Goal: Entertainment & Leisure: Consume media (video, audio)

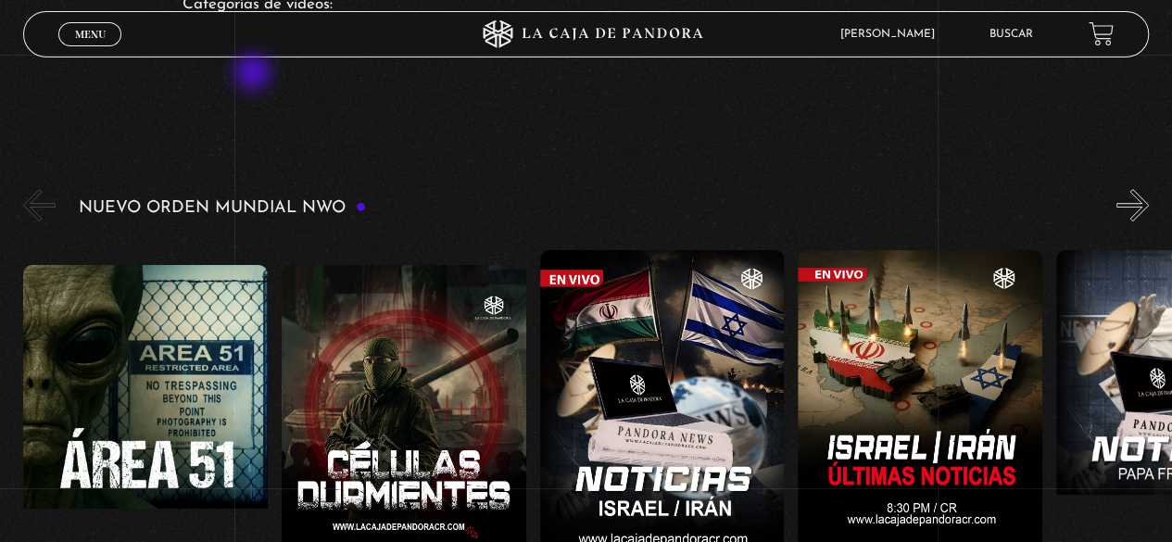
scroll to position [278, 0]
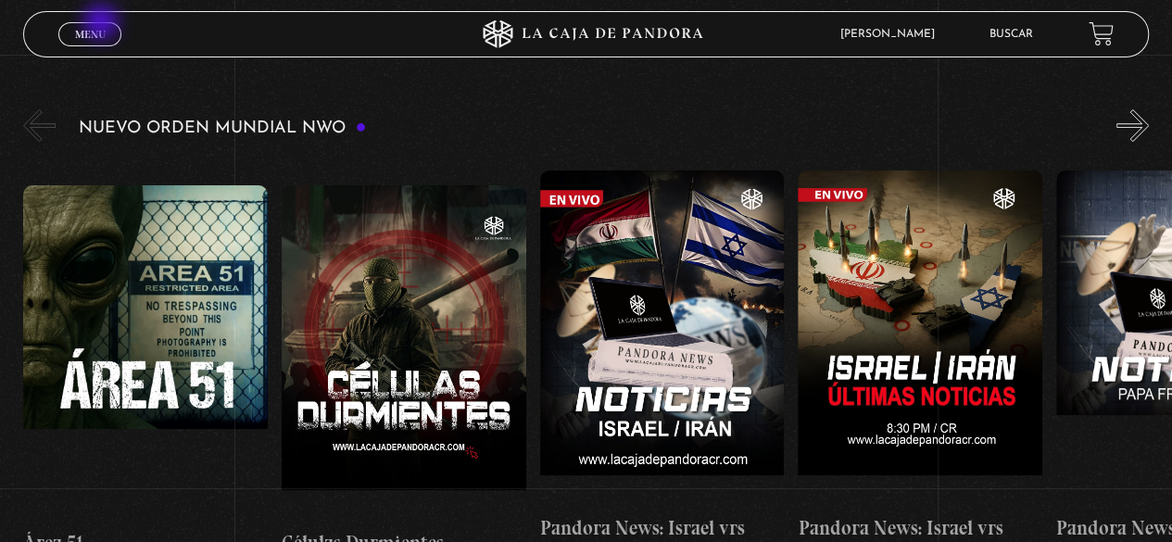
click at [103, 24] on link "Menu Cerrar" at bounding box center [89, 34] width 63 height 24
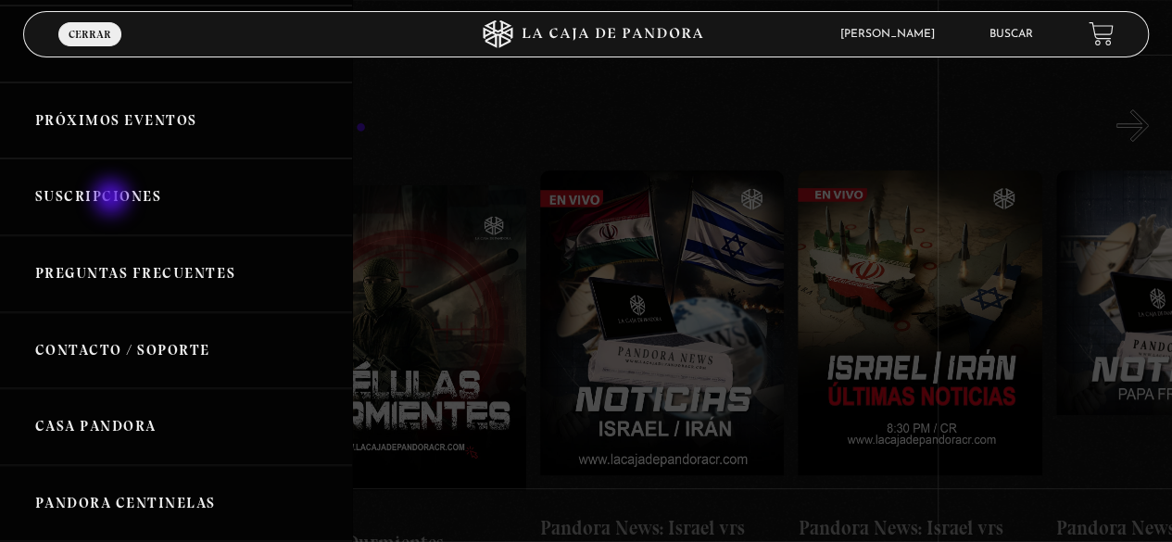
scroll to position [0, 0]
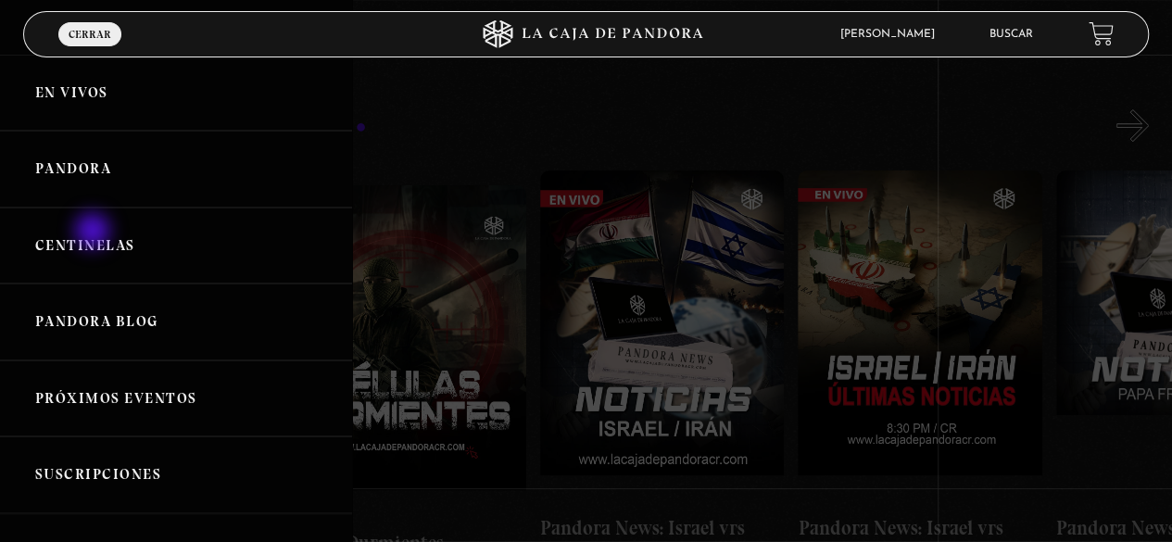
click at [94, 233] on link "Centinelas" at bounding box center [176, 245] width 352 height 77
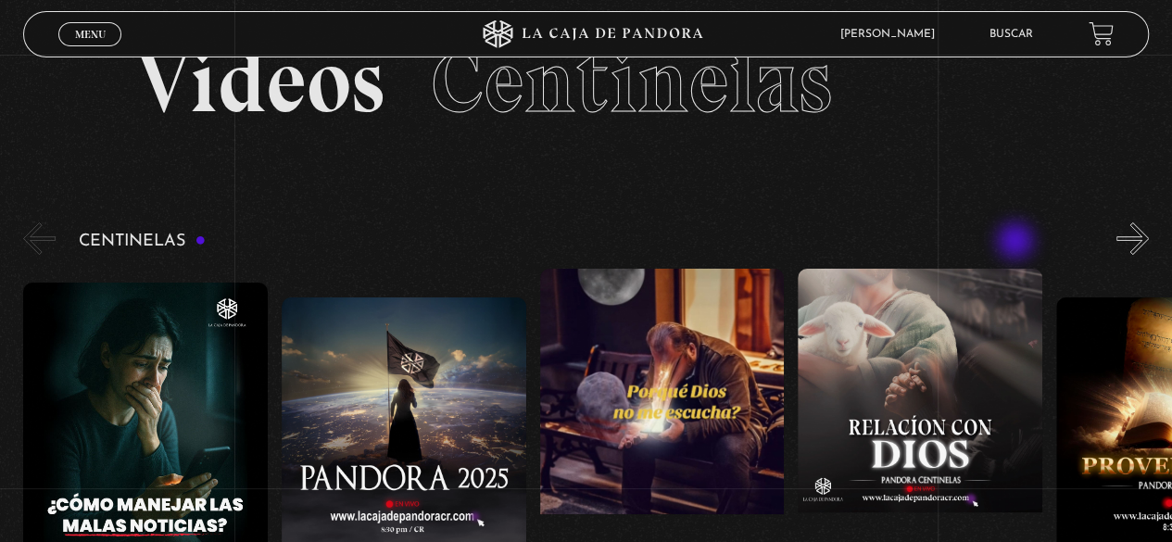
scroll to position [93, 0]
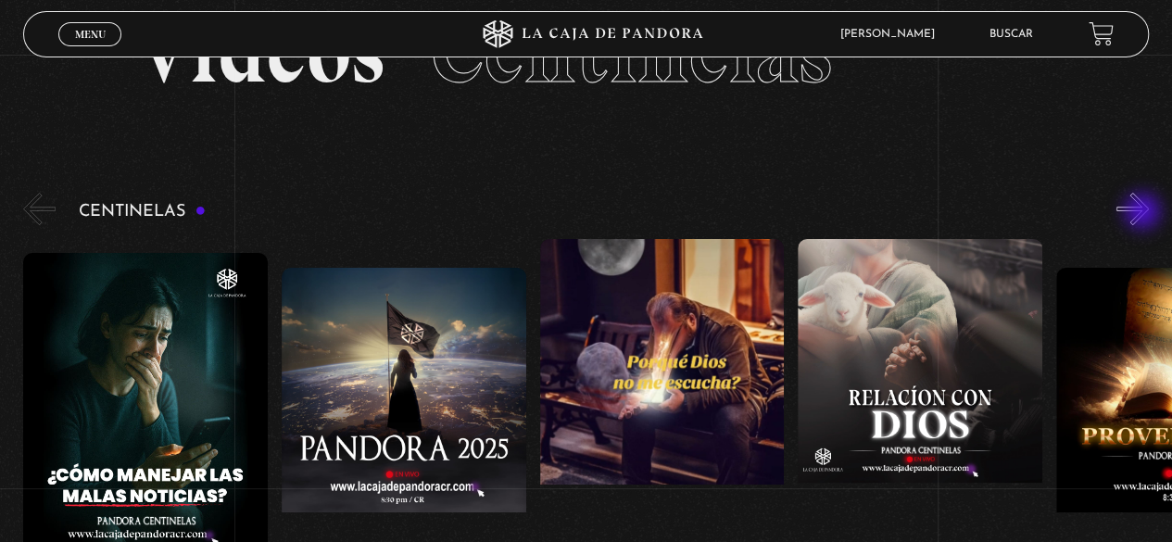
click at [1145, 214] on button "»" at bounding box center [1132, 209] width 32 height 32
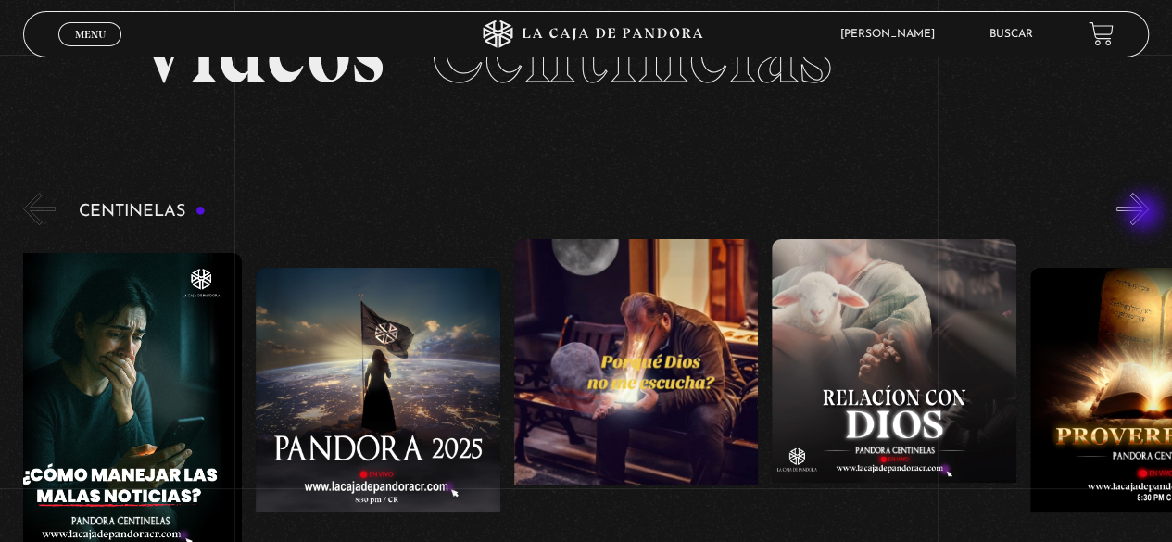
click at [1145, 214] on button "»" at bounding box center [1132, 209] width 32 height 32
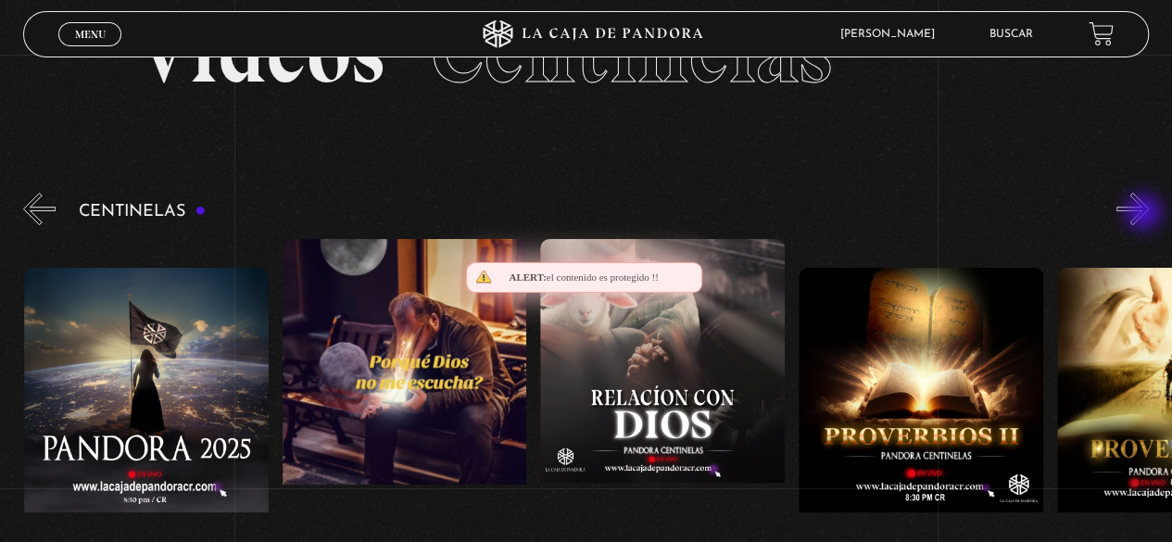
click at [1145, 214] on button "»" at bounding box center [1132, 209] width 32 height 32
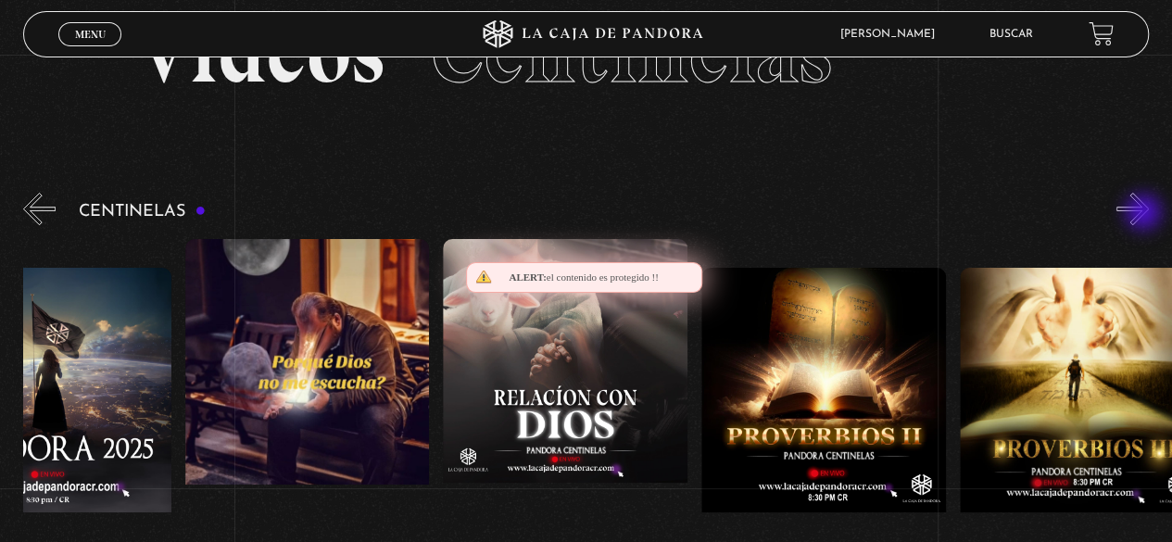
click at [1145, 214] on button "»" at bounding box center [1132, 209] width 32 height 32
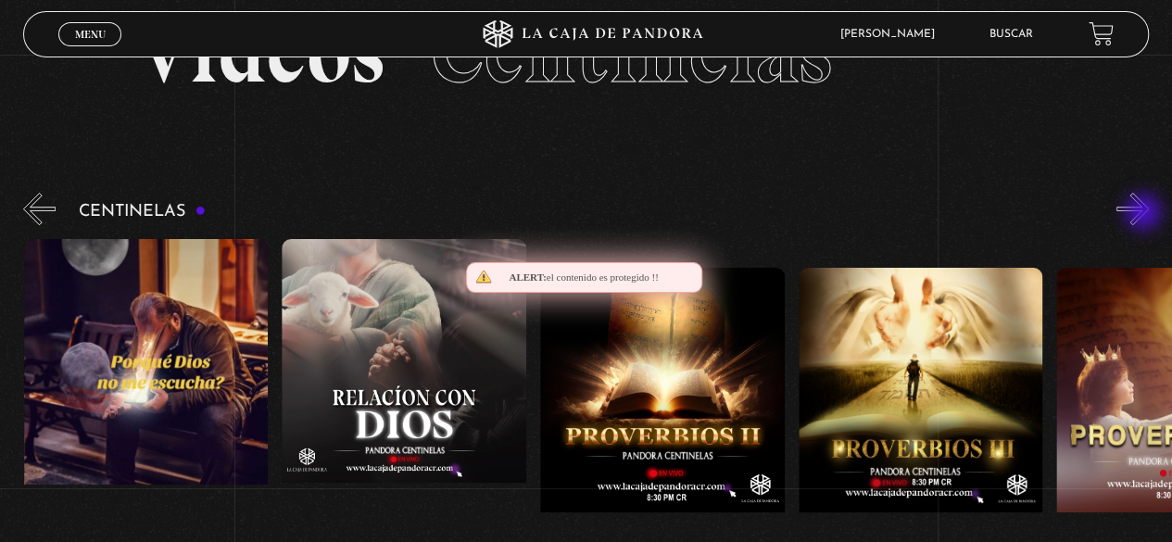
click at [1145, 214] on button "»" at bounding box center [1132, 209] width 32 height 32
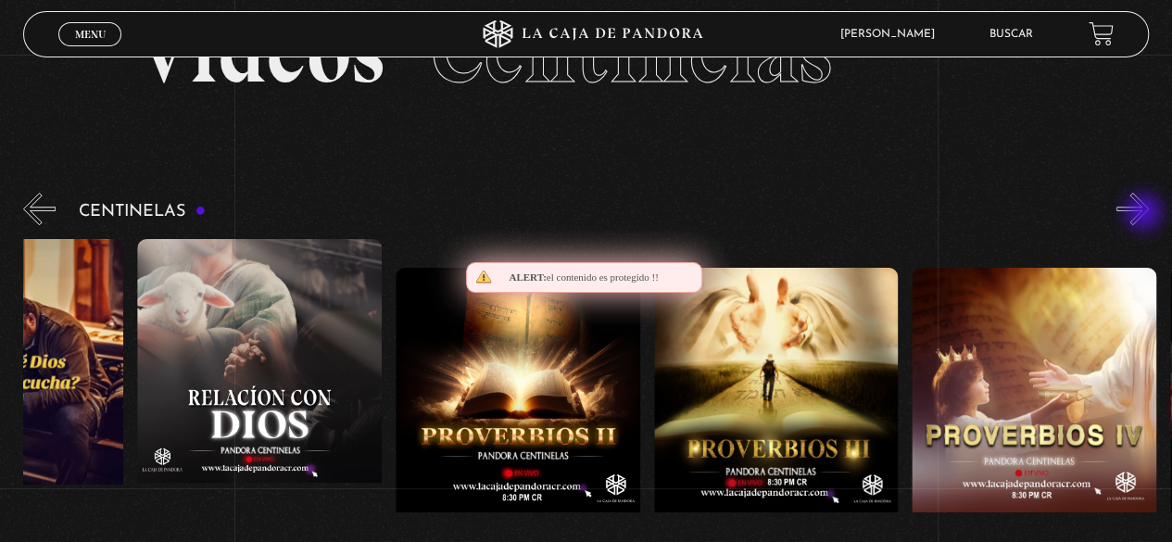
click at [1145, 214] on button "»" at bounding box center [1132, 209] width 32 height 32
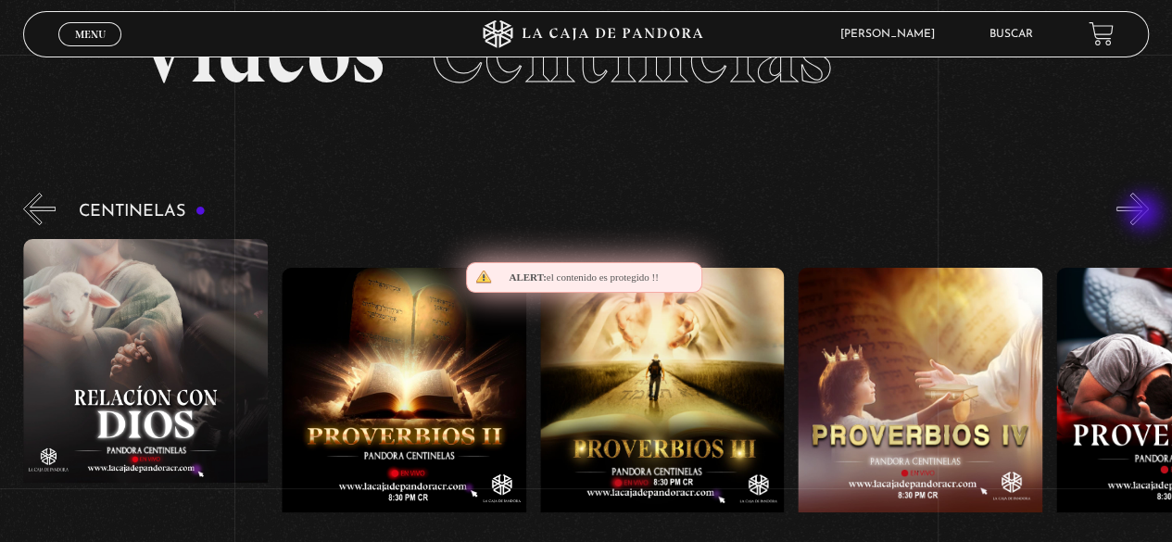
click at [1145, 214] on button "»" at bounding box center [1132, 209] width 32 height 32
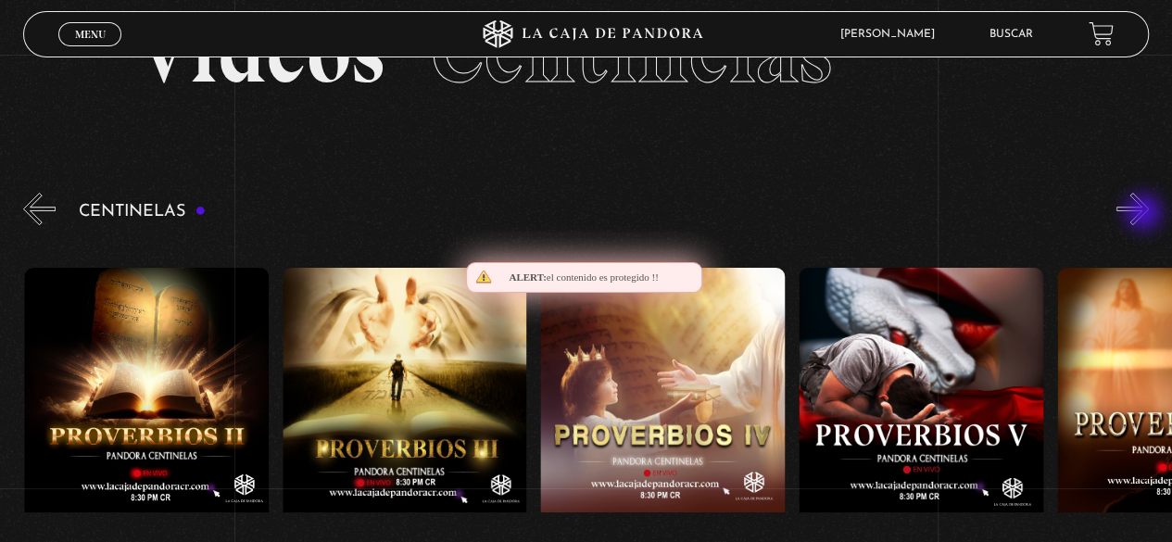
click at [1145, 214] on button "»" at bounding box center [1132, 209] width 32 height 32
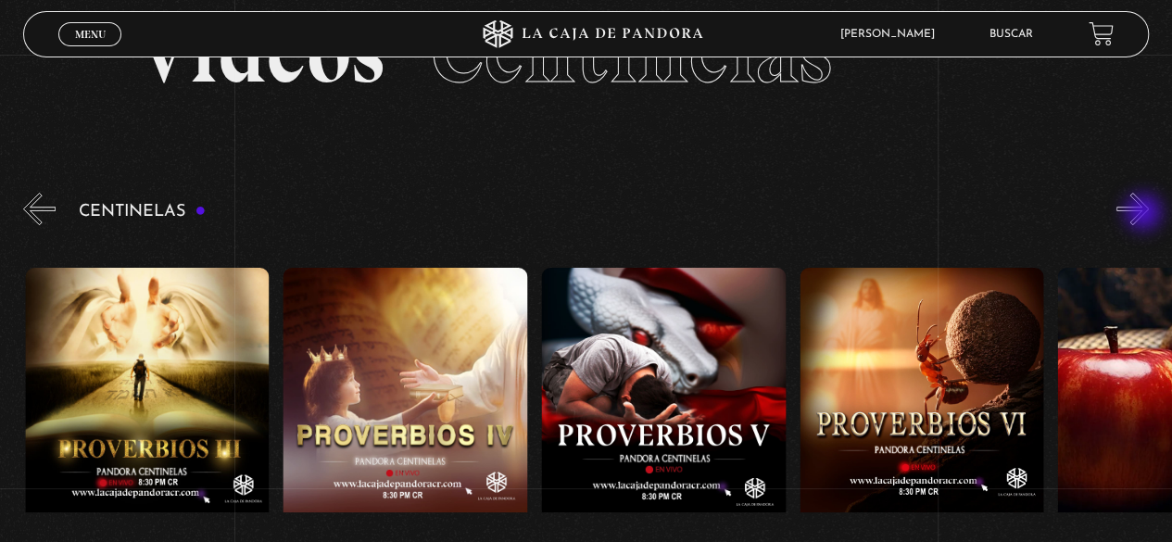
click at [1145, 214] on button "»" at bounding box center [1132, 209] width 32 height 32
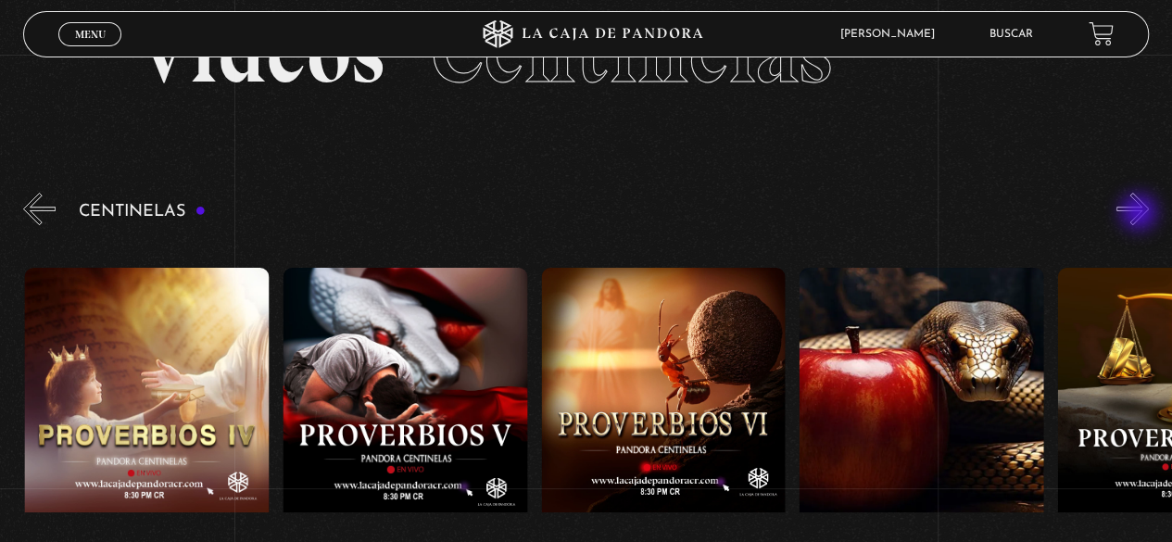
click at [1140, 214] on button "»" at bounding box center [1132, 209] width 32 height 32
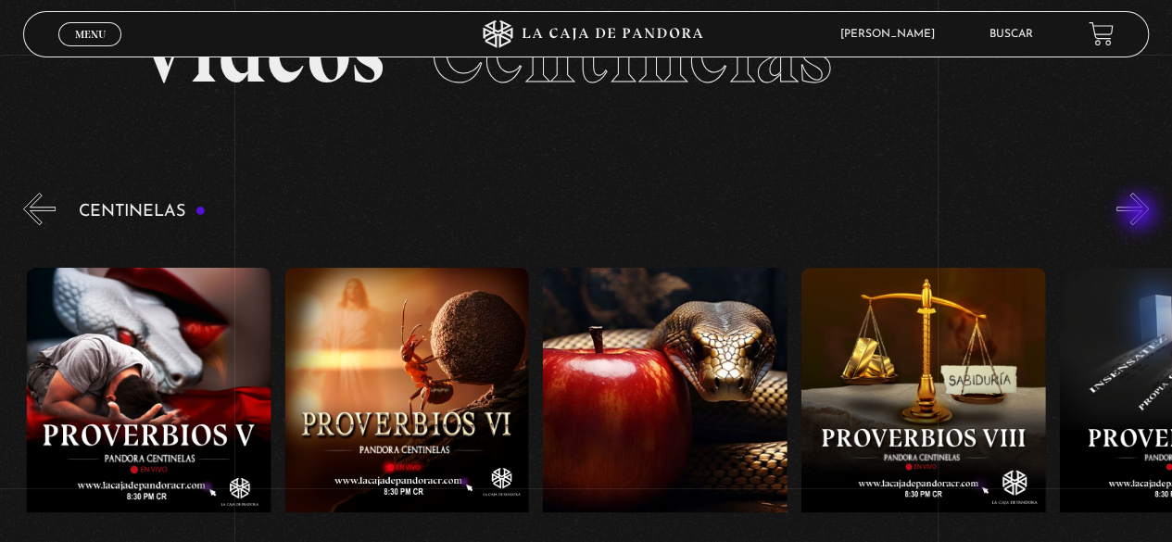
click at [1140, 214] on button "»" at bounding box center [1132, 209] width 32 height 32
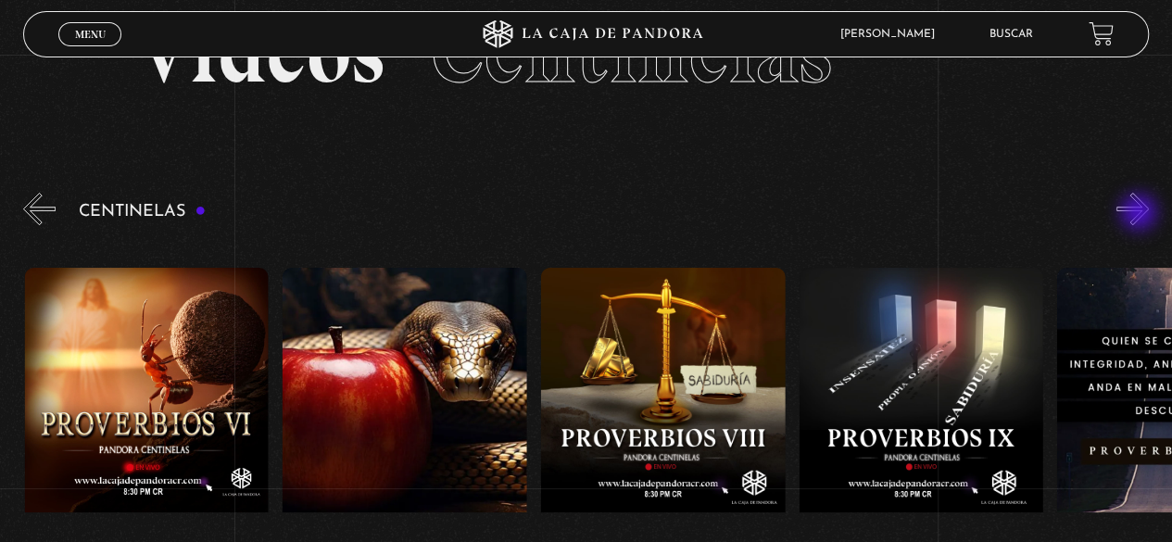
click at [1140, 214] on button "»" at bounding box center [1132, 209] width 32 height 32
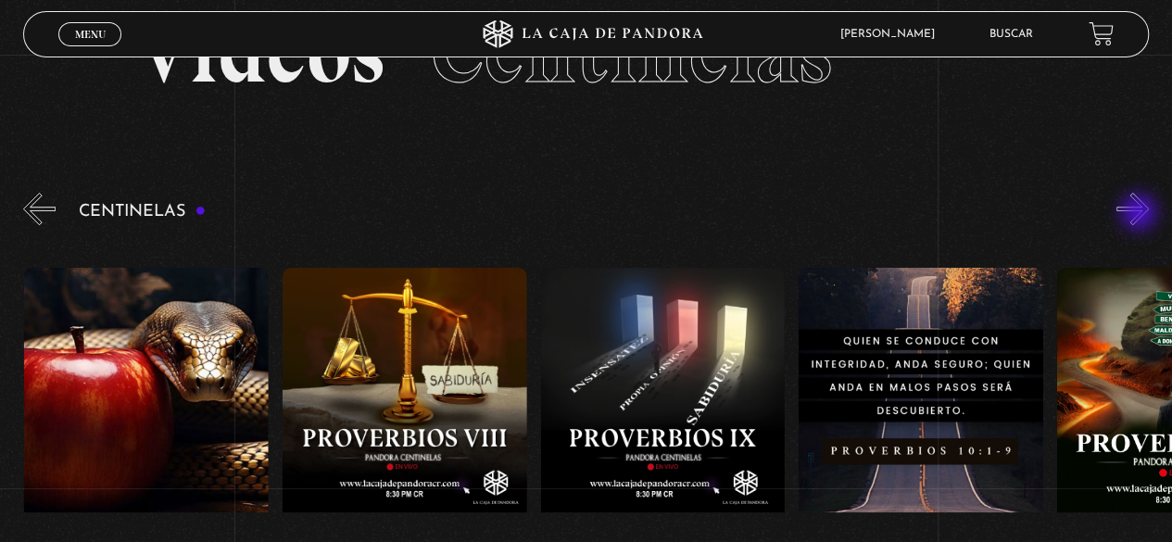
click at [1140, 214] on button "»" at bounding box center [1132, 209] width 32 height 32
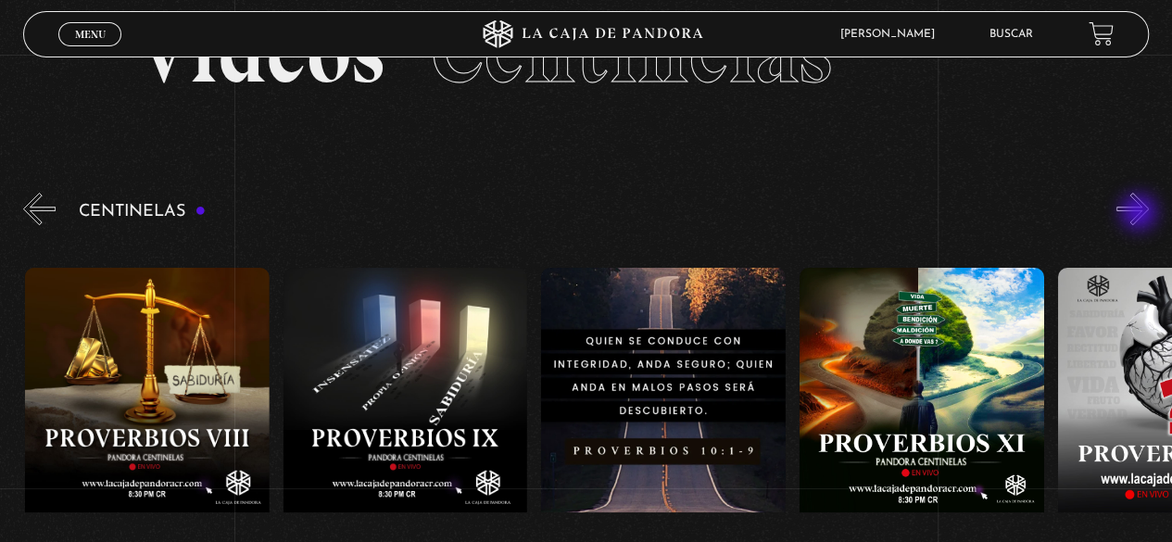
click at [1140, 214] on button "»" at bounding box center [1132, 209] width 32 height 32
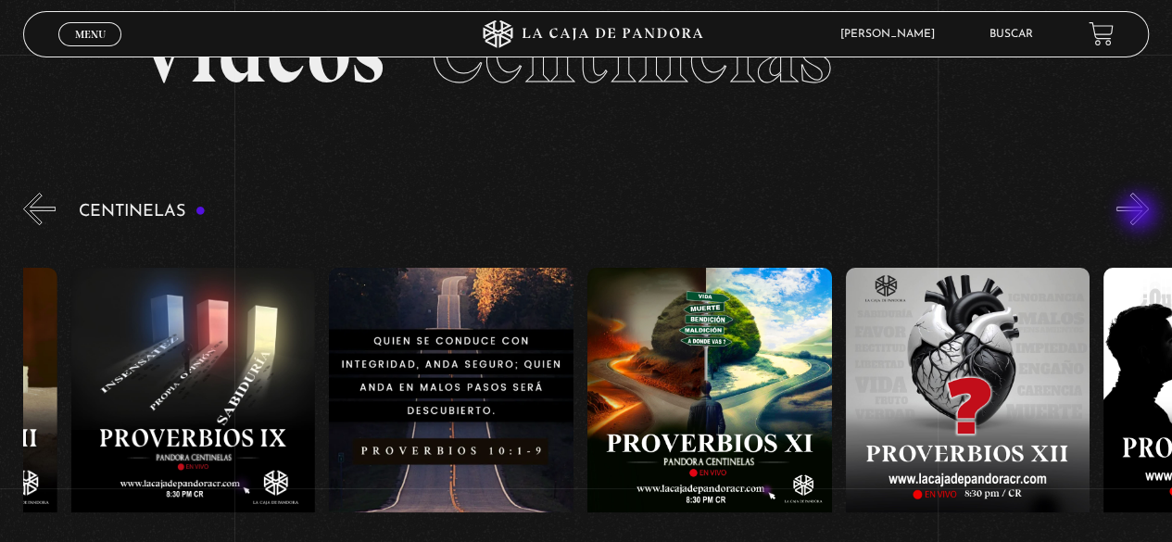
click at [1140, 214] on button "»" at bounding box center [1132, 209] width 32 height 32
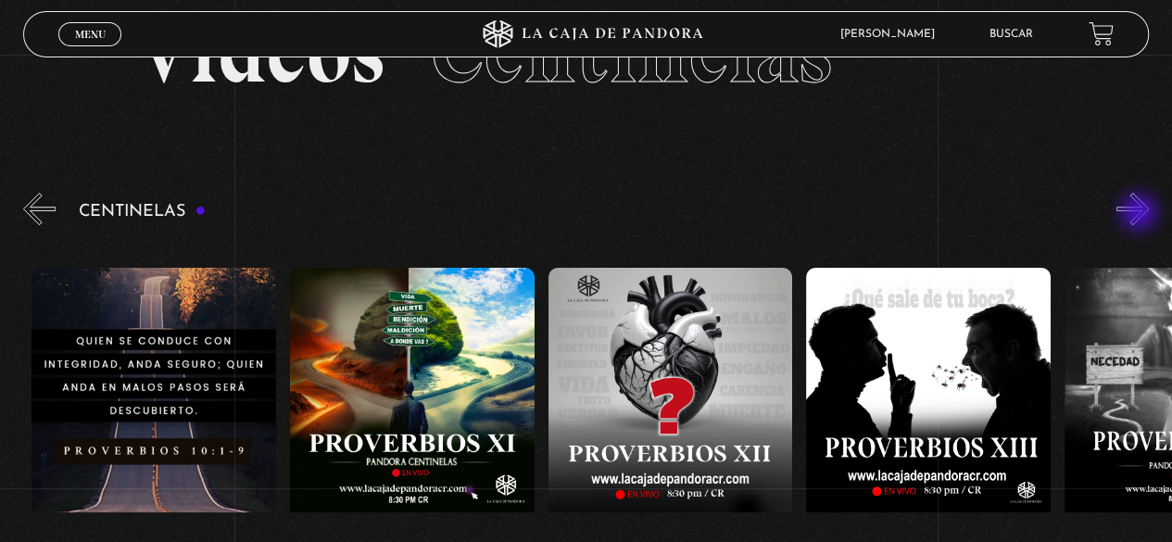
click at [1140, 214] on button "»" at bounding box center [1132, 209] width 32 height 32
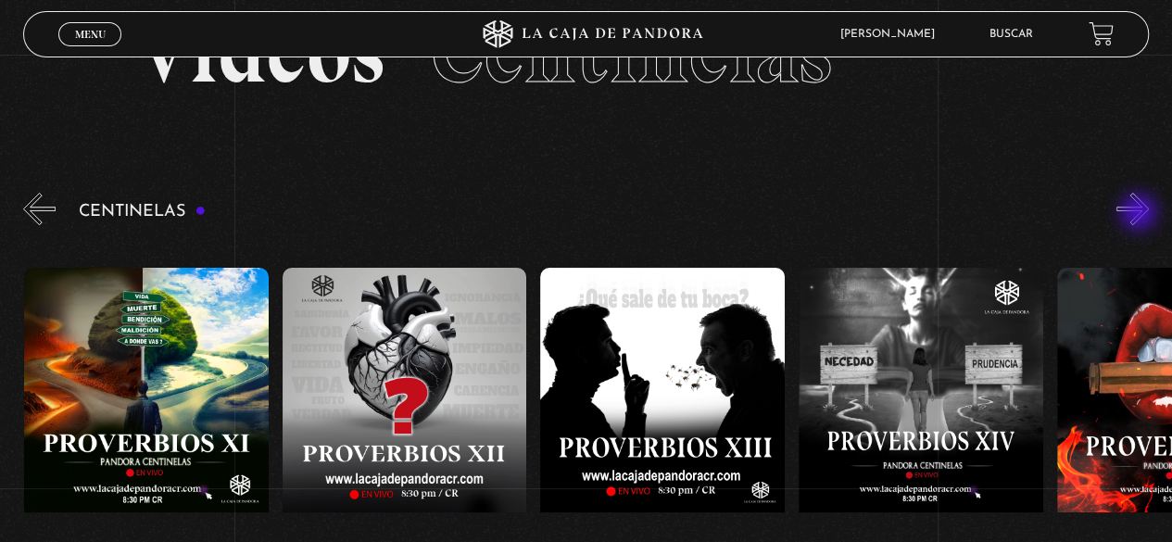
click at [1140, 214] on button "»" at bounding box center [1132, 209] width 32 height 32
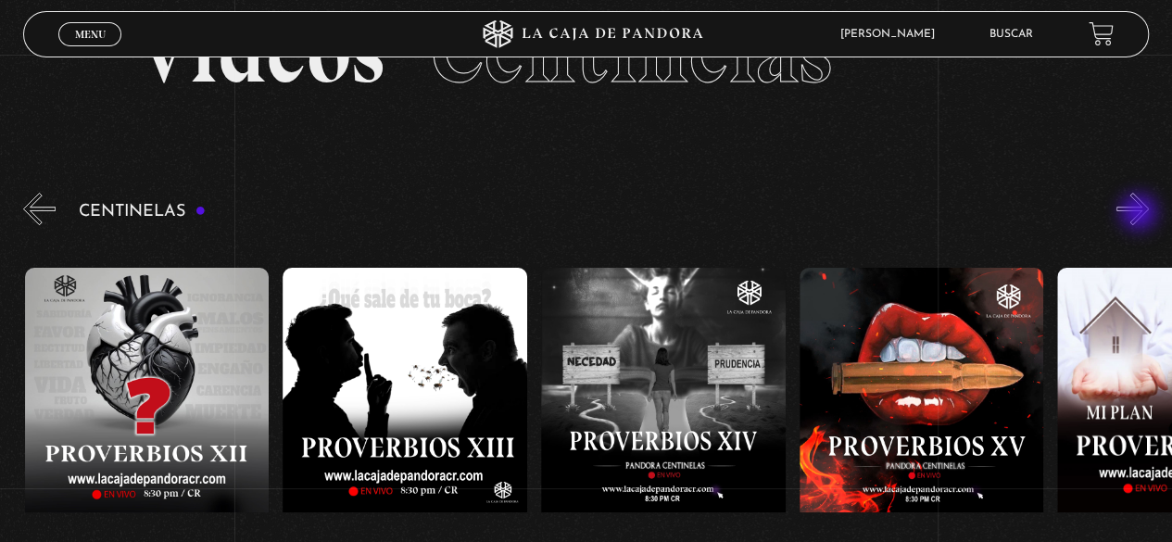
click at [1140, 214] on button "»" at bounding box center [1132, 209] width 32 height 32
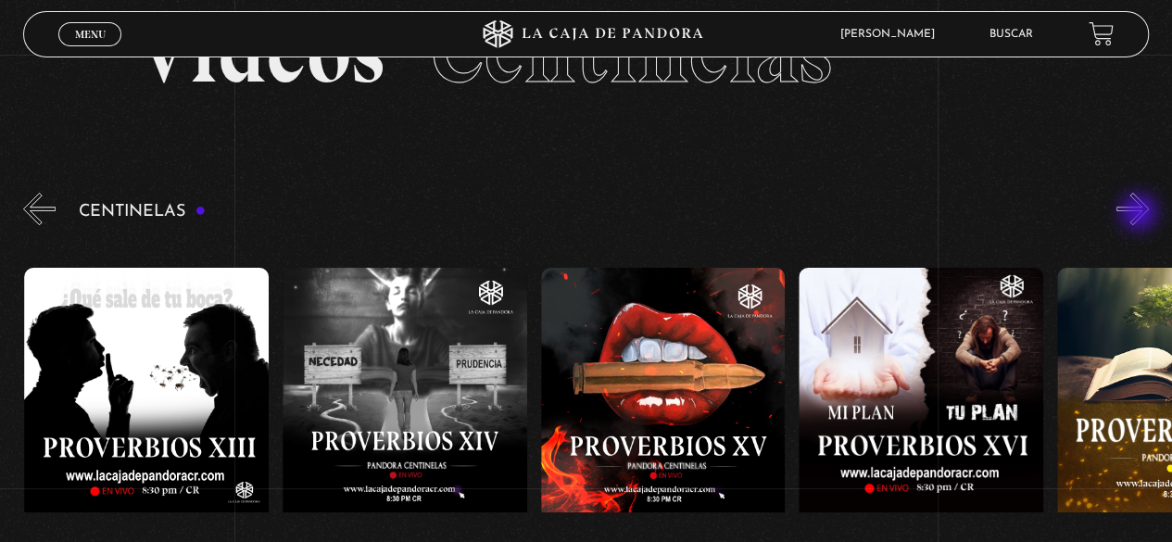
scroll to position [0, 3871]
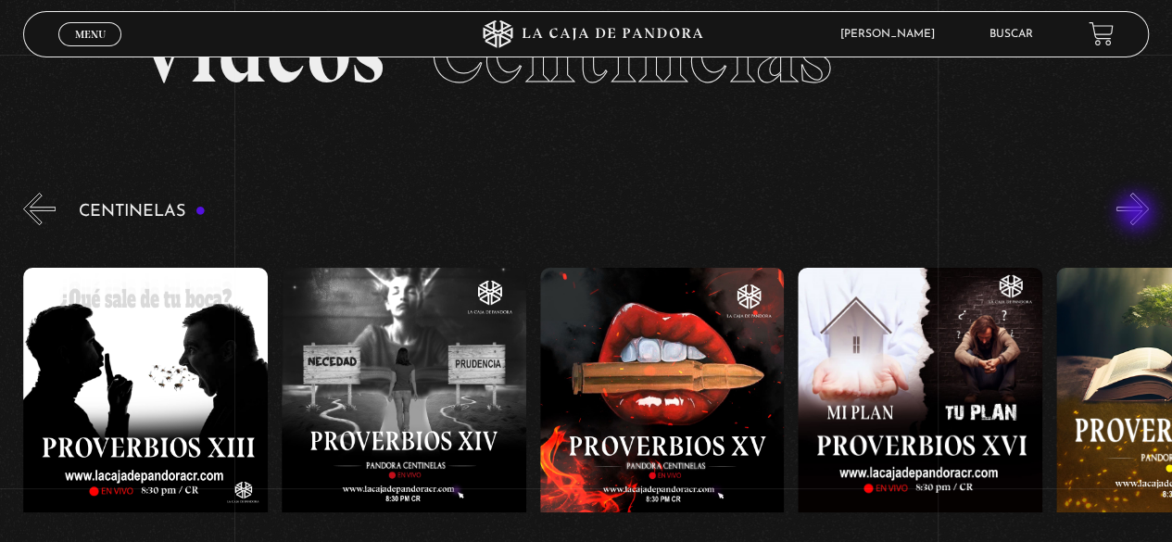
click at [1137, 214] on button "»" at bounding box center [1132, 209] width 32 height 32
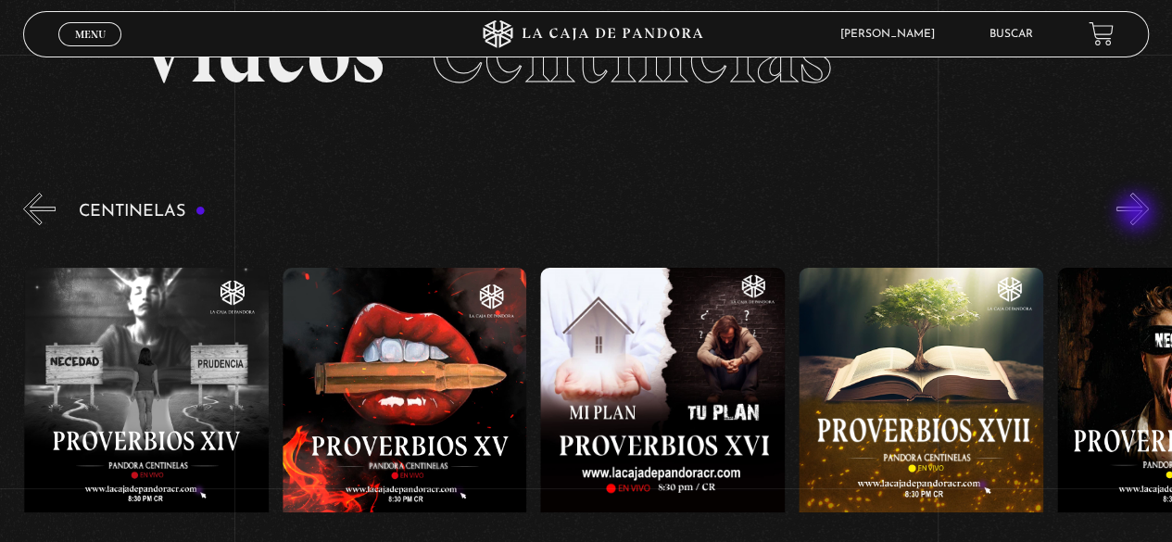
scroll to position [0, 4129]
click at [1137, 214] on button "»" at bounding box center [1132, 209] width 32 height 32
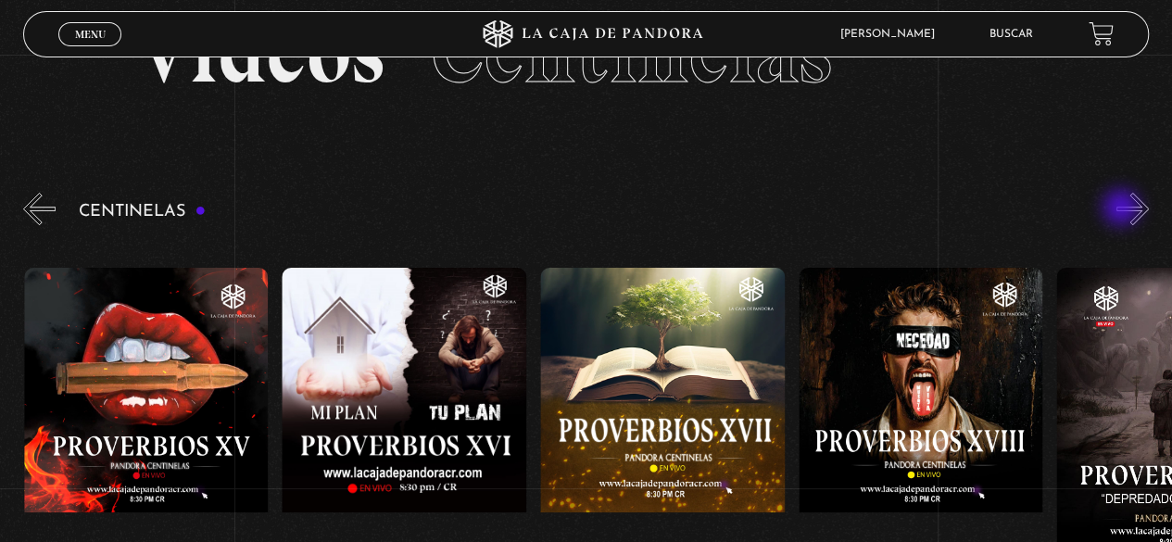
click at [1144, 210] on button "»" at bounding box center [1132, 209] width 32 height 32
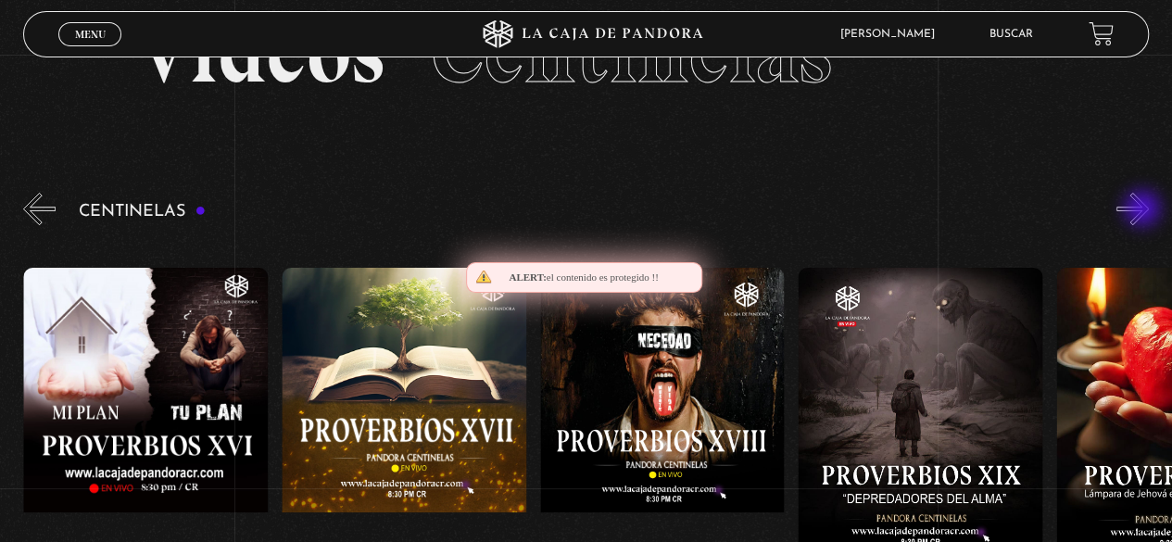
click at [1144, 210] on button "»" at bounding box center [1132, 209] width 32 height 32
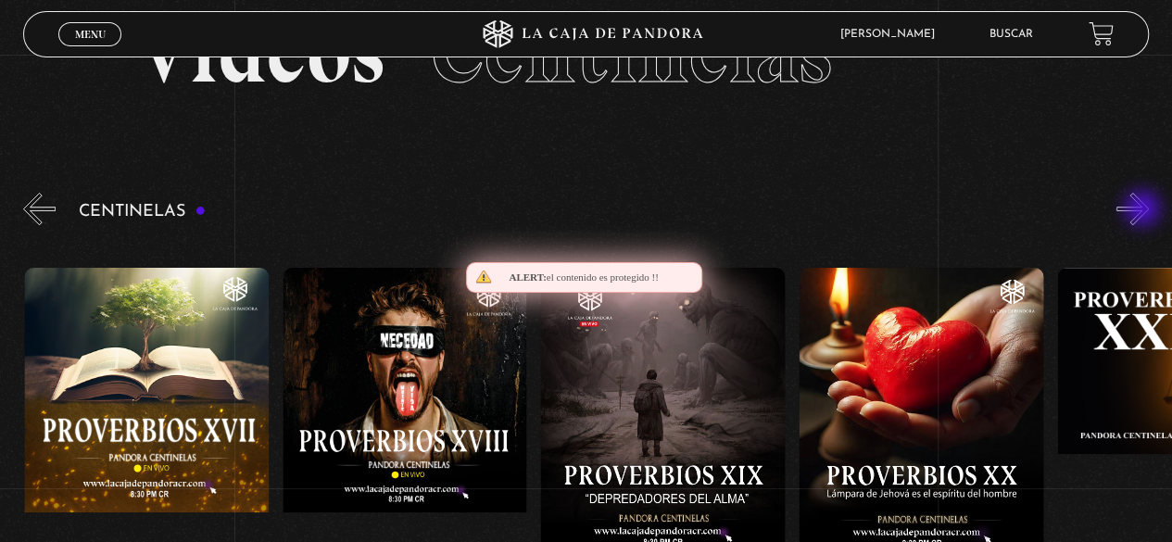
click at [1144, 210] on button "»" at bounding box center [1132, 209] width 32 height 32
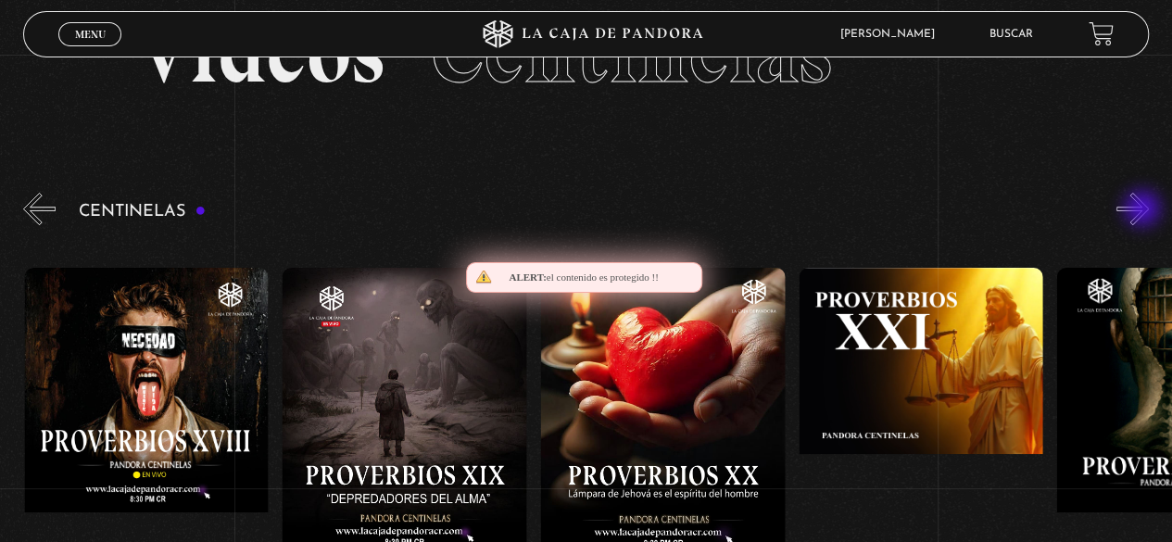
click at [1144, 210] on button "»" at bounding box center [1132, 209] width 32 height 32
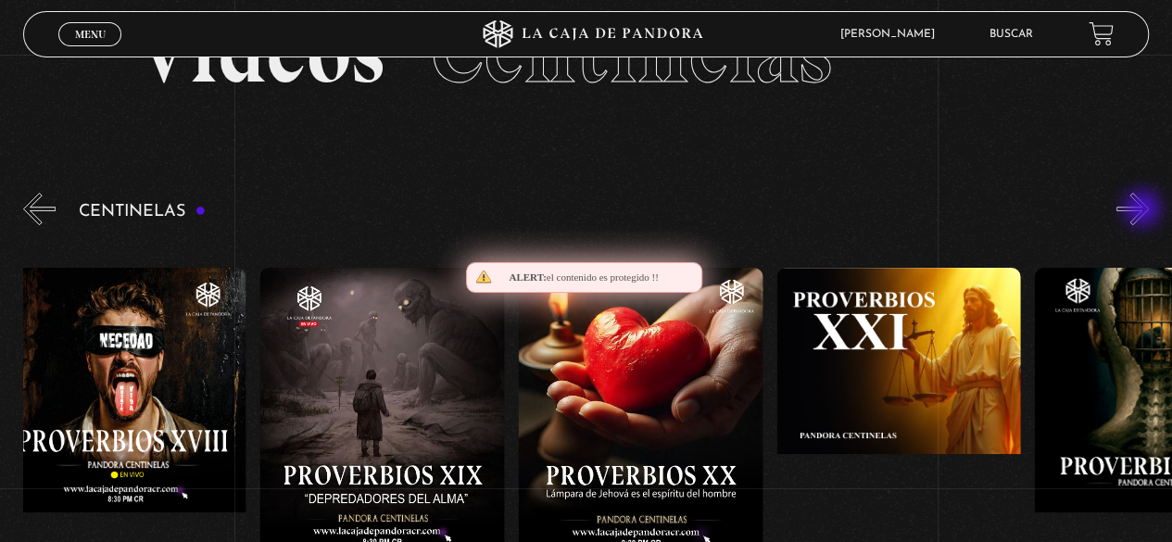
click at [1144, 210] on button "»" at bounding box center [1132, 209] width 32 height 32
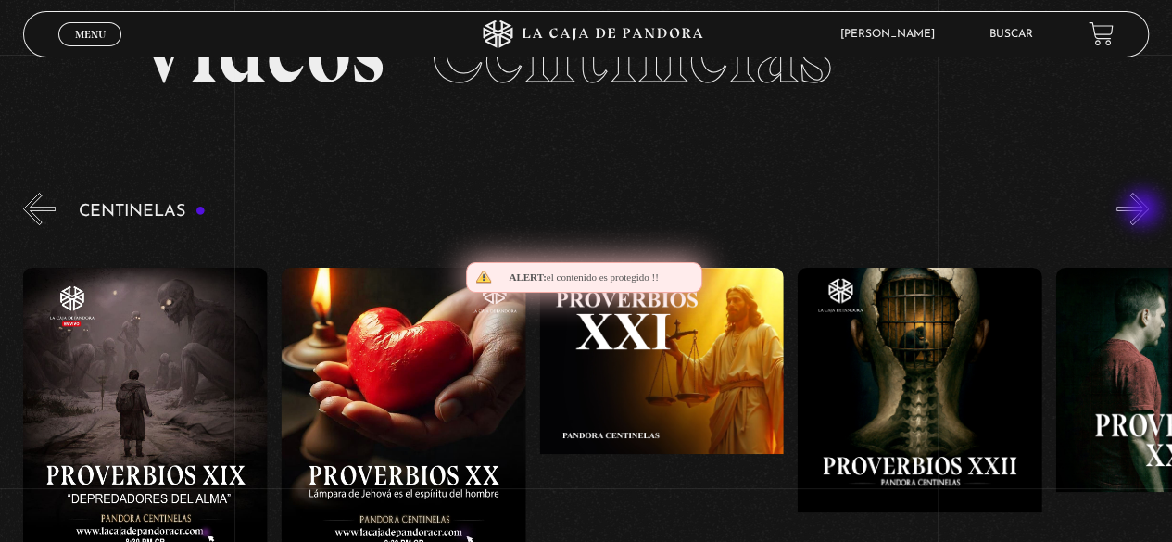
click at [1144, 210] on button "»" at bounding box center [1132, 209] width 32 height 32
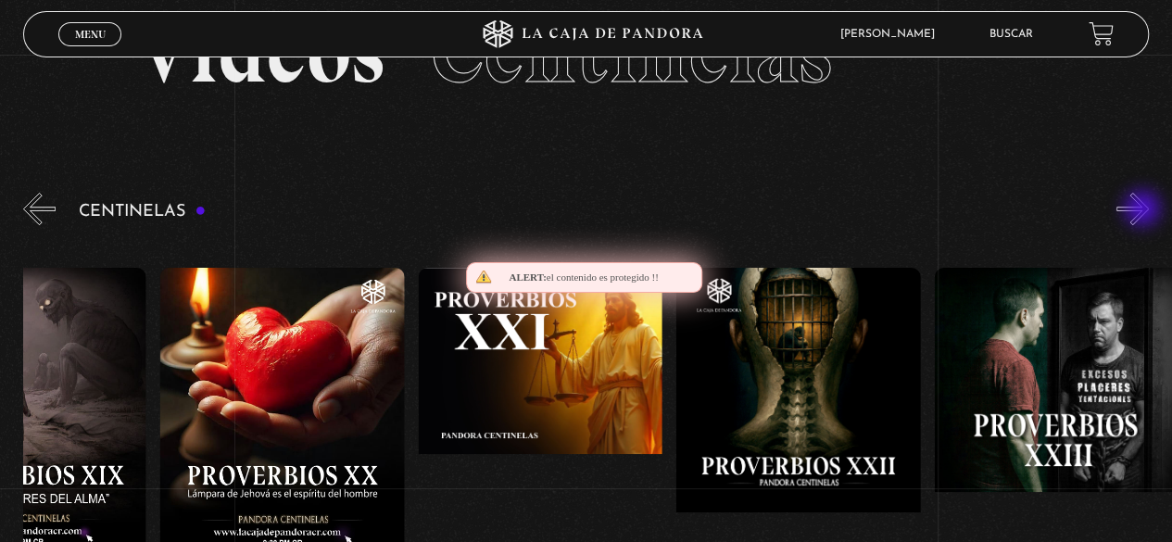
click at [1144, 210] on button "»" at bounding box center [1132, 209] width 32 height 32
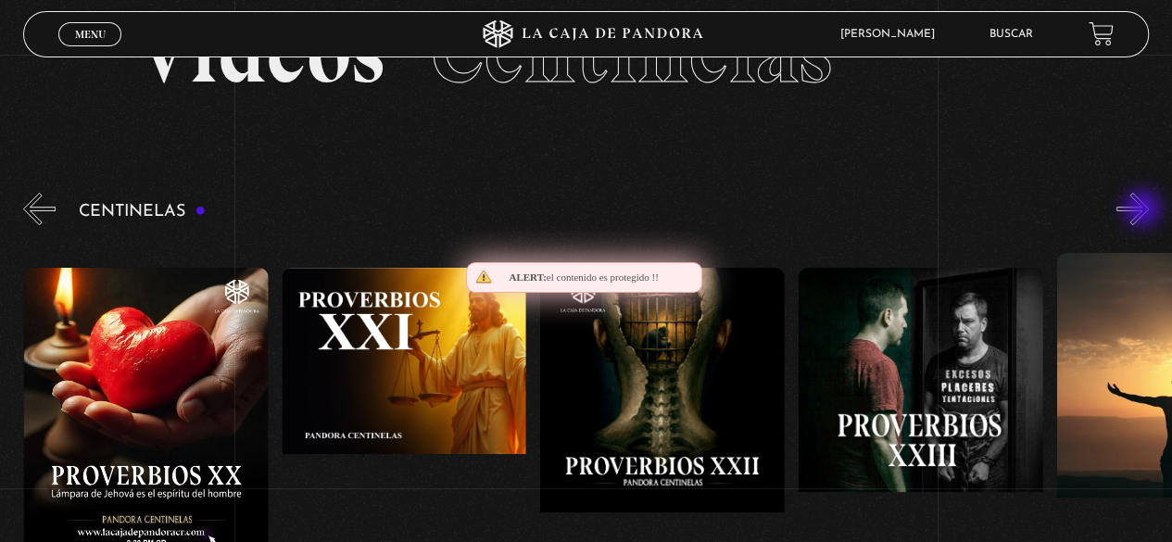
click at [1144, 210] on button "»" at bounding box center [1132, 209] width 32 height 32
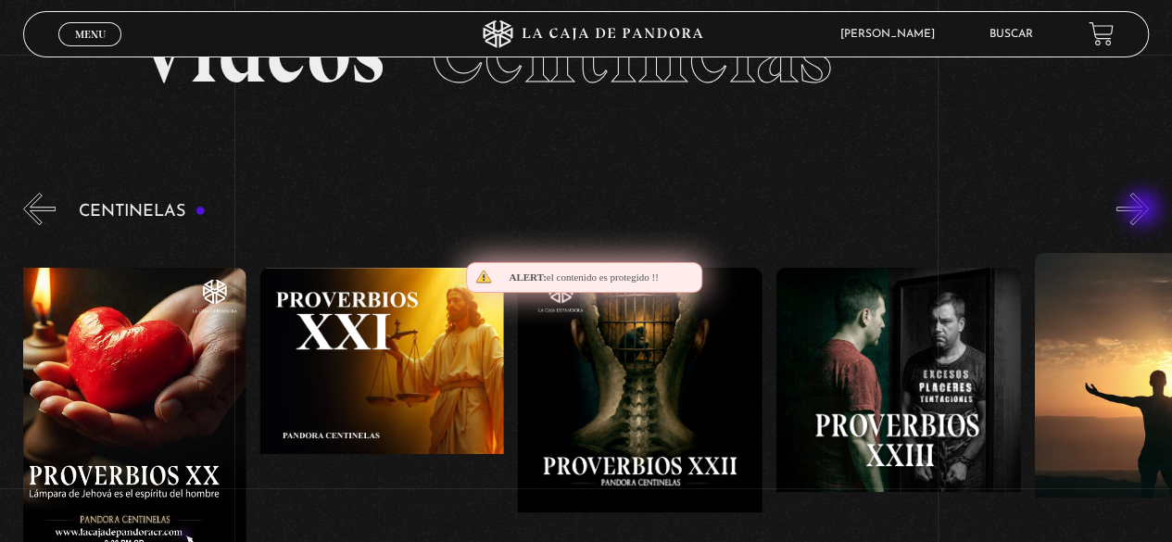
click at [1144, 210] on button "»" at bounding box center [1132, 209] width 32 height 32
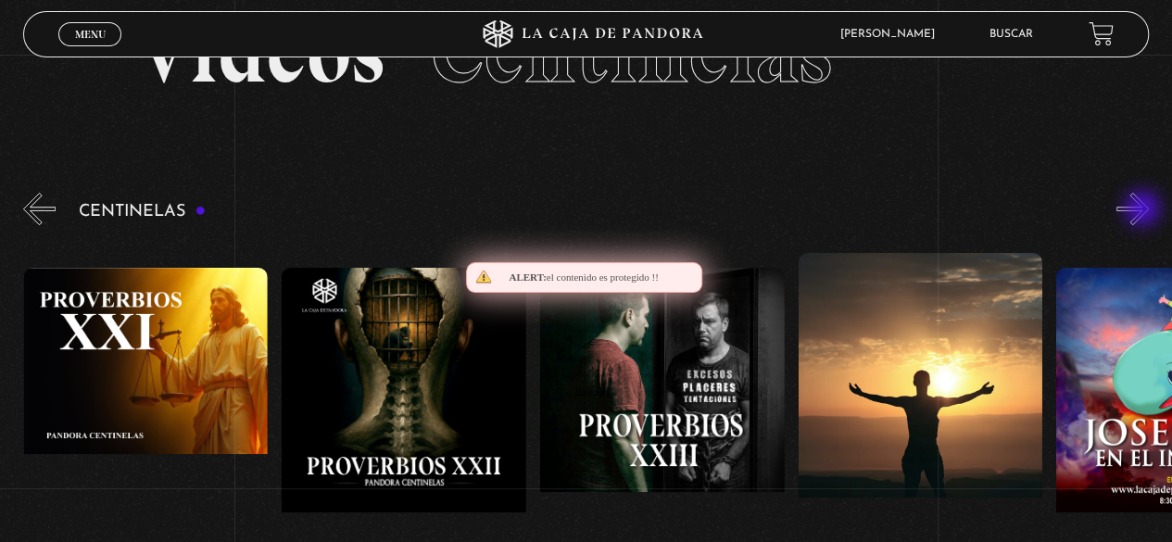
click at [1144, 210] on button "»" at bounding box center [1132, 209] width 32 height 32
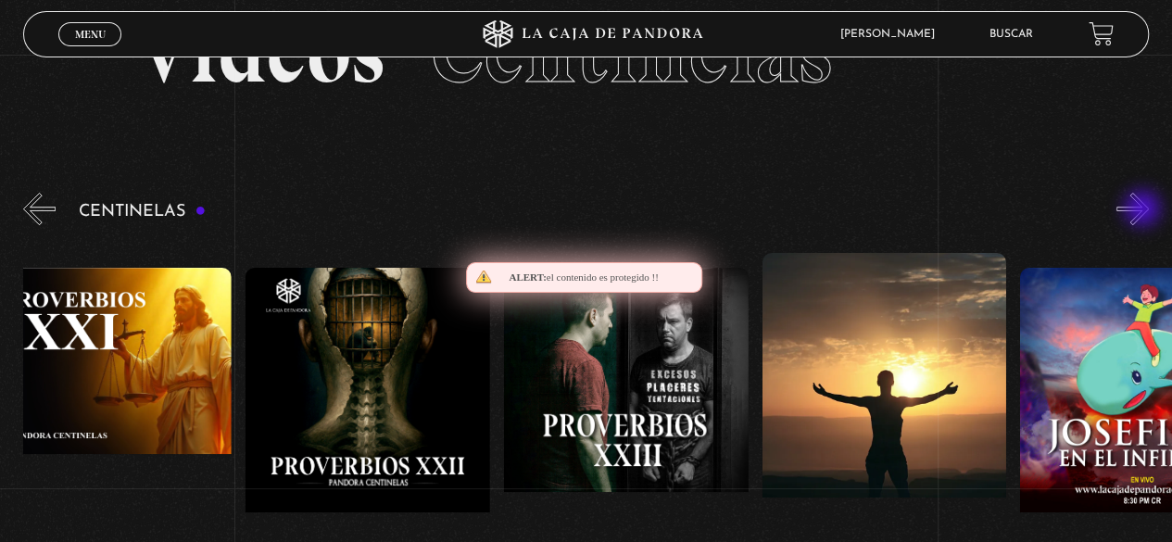
click at [1144, 210] on button "»" at bounding box center [1132, 209] width 32 height 32
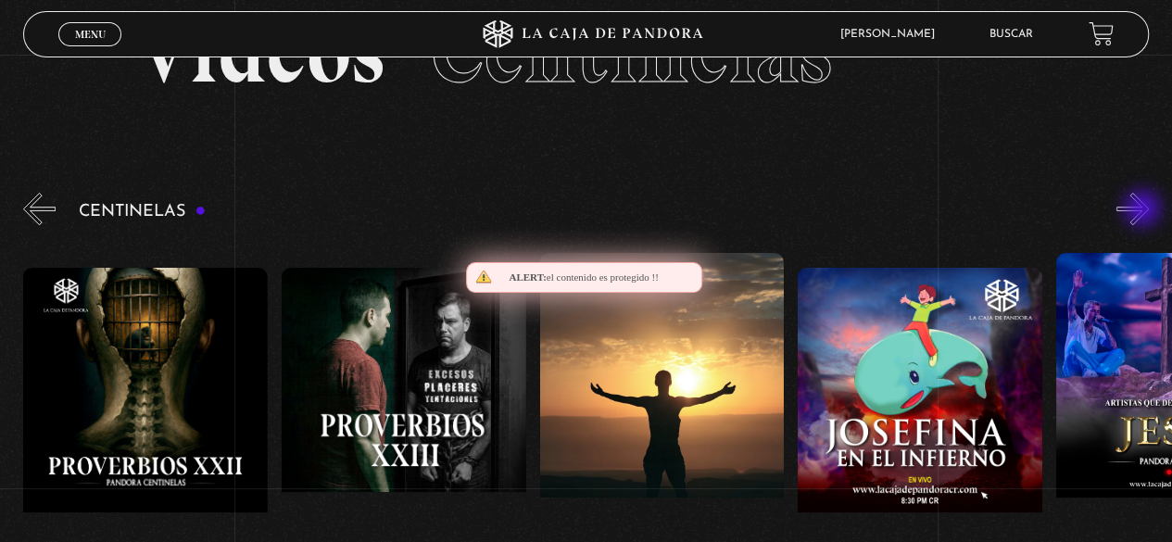
click at [1144, 210] on button "»" at bounding box center [1132, 209] width 32 height 32
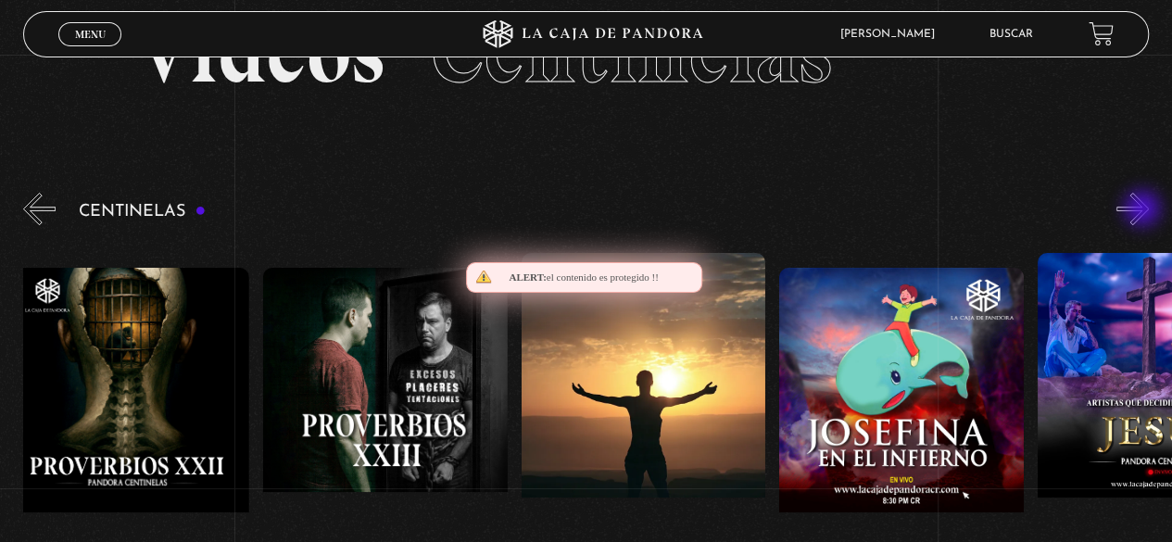
click at [1144, 210] on button "»" at bounding box center [1132, 209] width 32 height 32
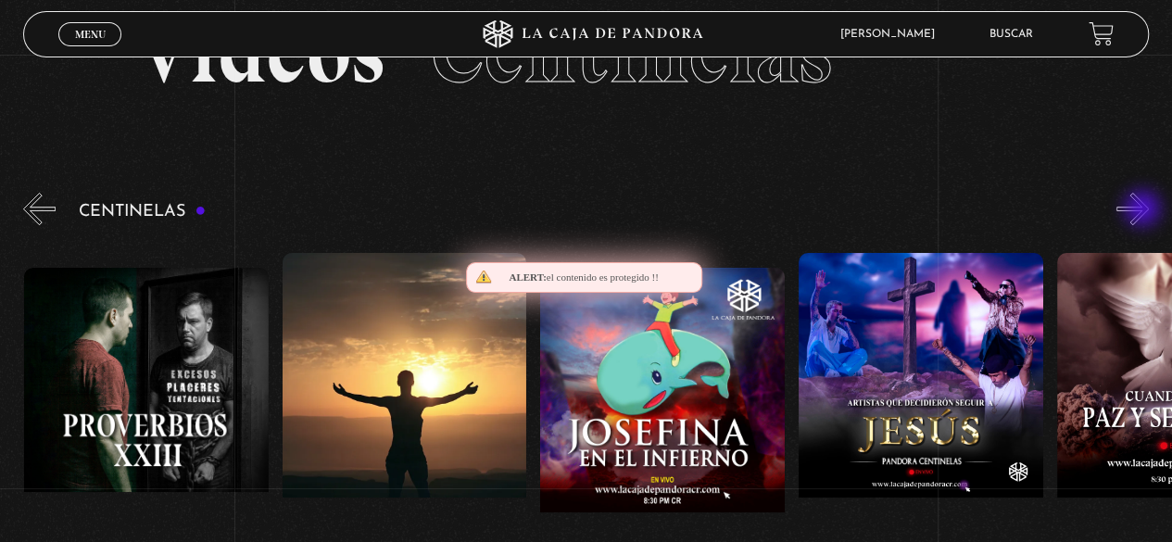
click at [1144, 210] on button "»" at bounding box center [1132, 209] width 32 height 32
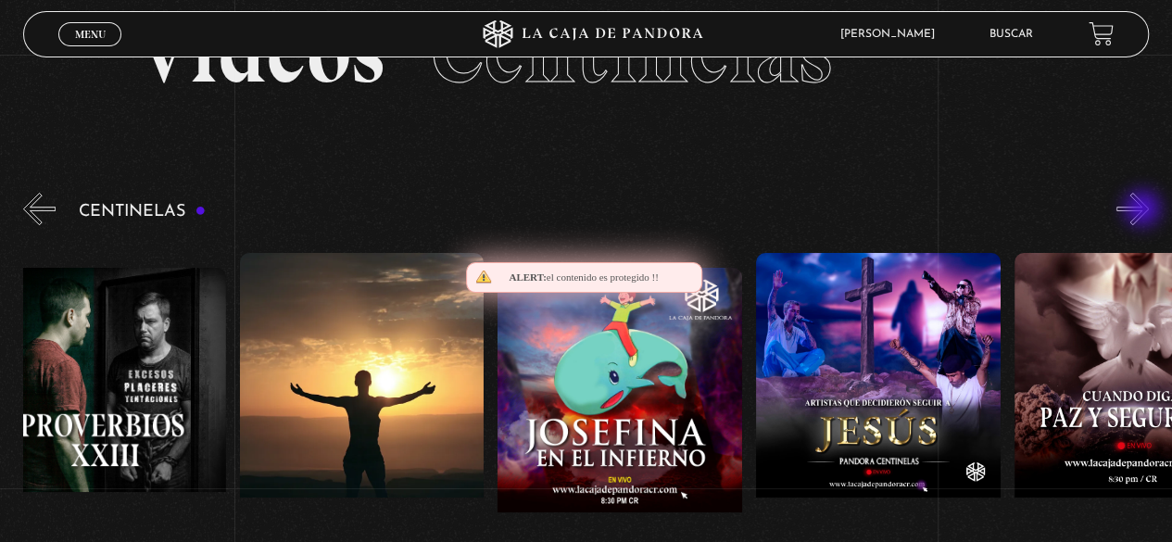
click at [1144, 210] on button "»" at bounding box center [1132, 209] width 32 height 32
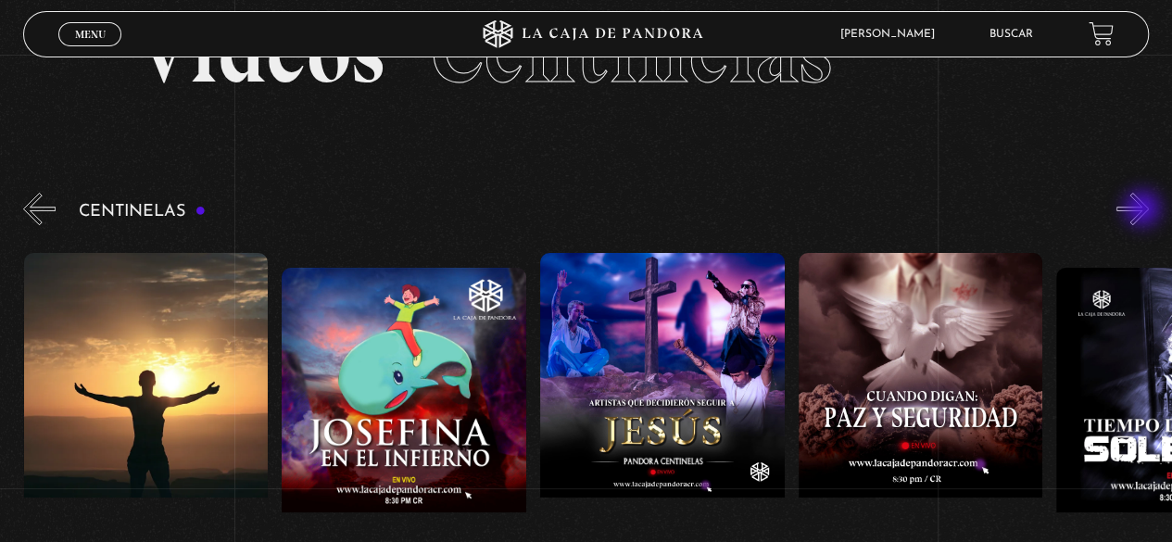
click at [1144, 210] on button "»" at bounding box center [1132, 209] width 32 height 32
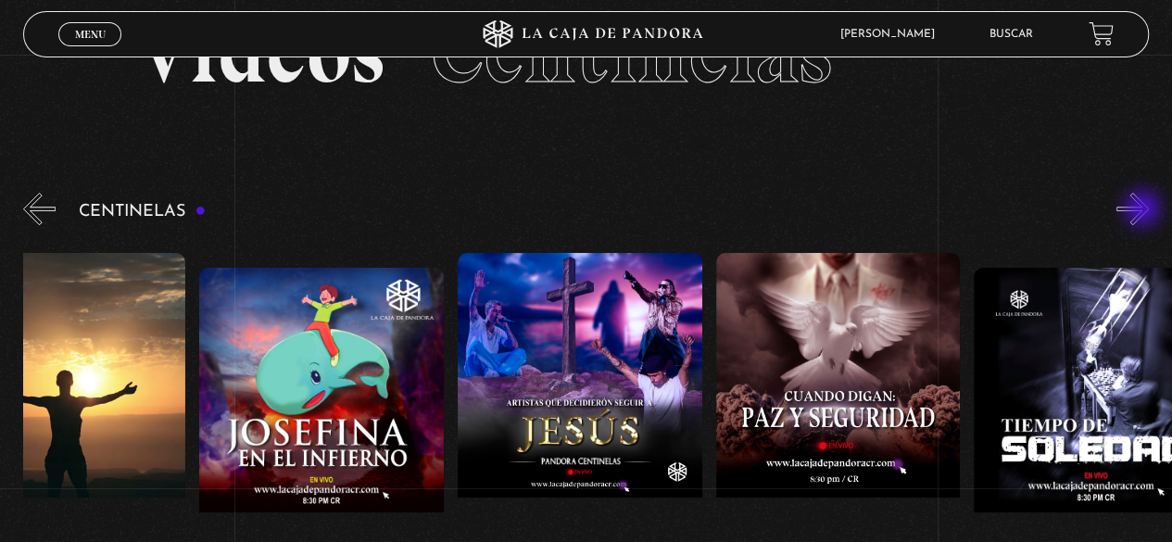
click at [1144, 210] on button "»" at bounding box center [1132, 209] width 32 height 32
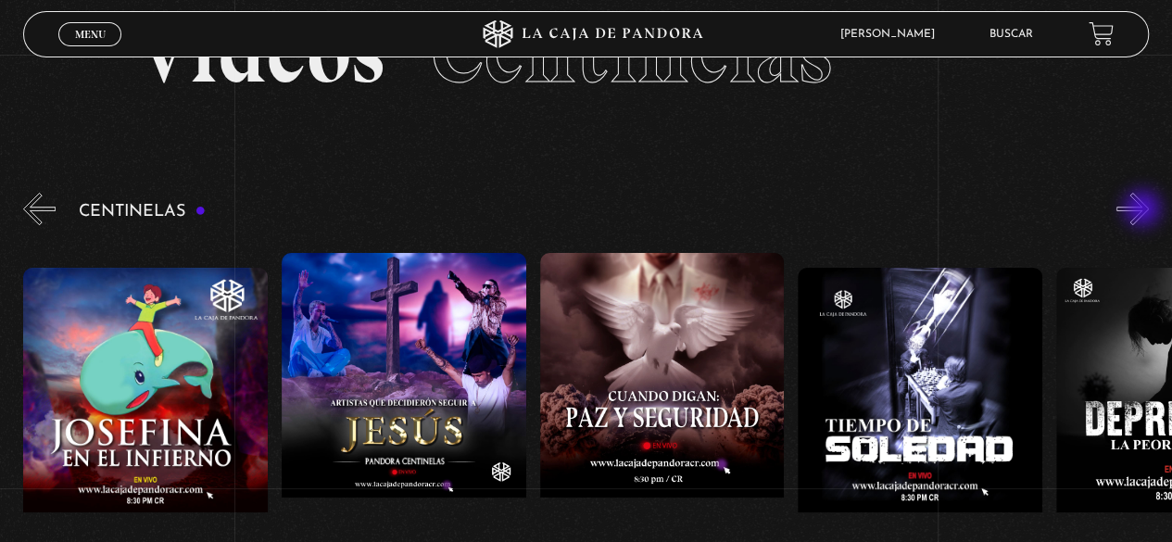
click at [1144, 210] on button "»" at bounding box center [1132, 209] width 32 height 32
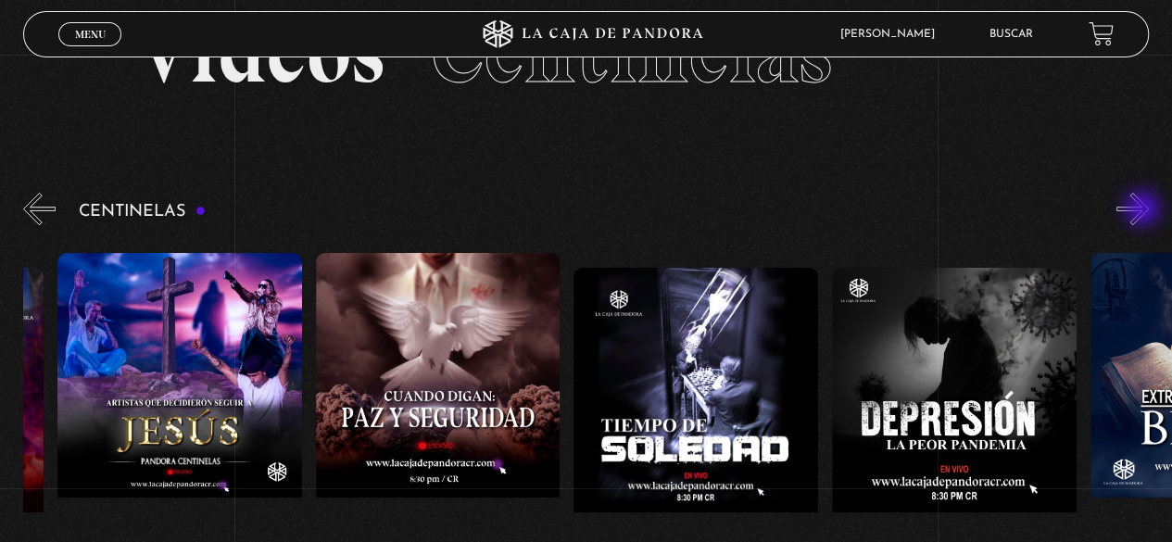
click at [1144, 210] on button "»" at bounding box center [1132, 209] width 32 height 32
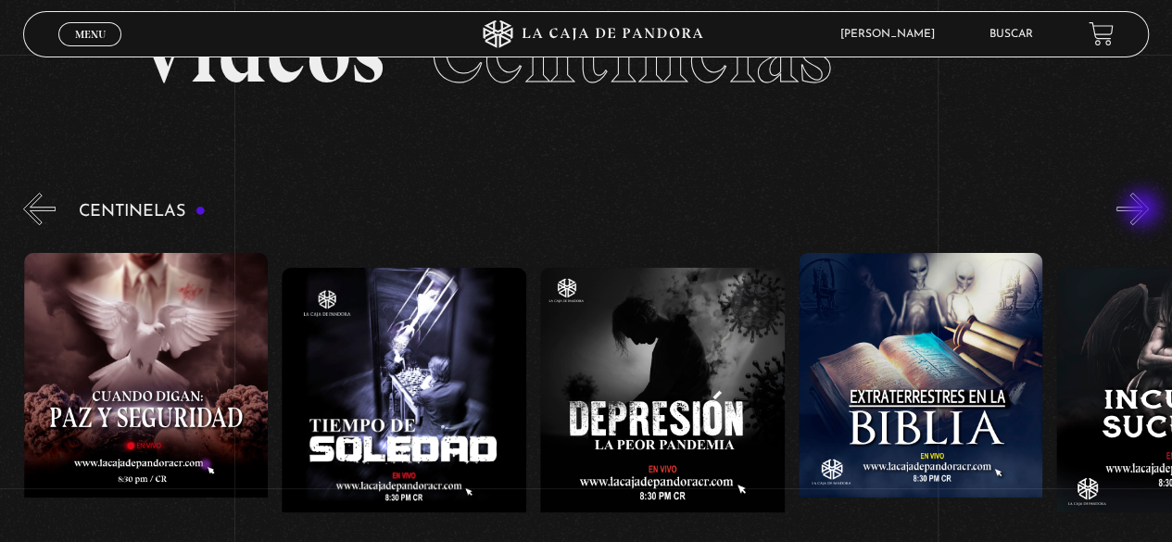
click at [1144, 210] on button "»" at bounding box center [1132, 209] width 32 height 32
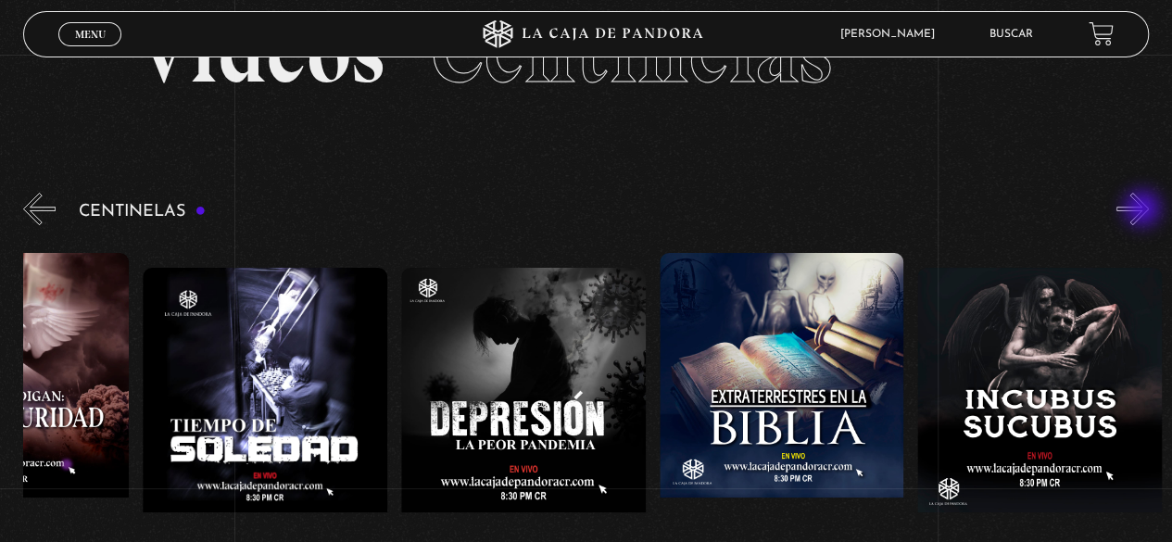
click at [1144, 210] on button "»" at bounding box center [1132, 209] width 32 height 32
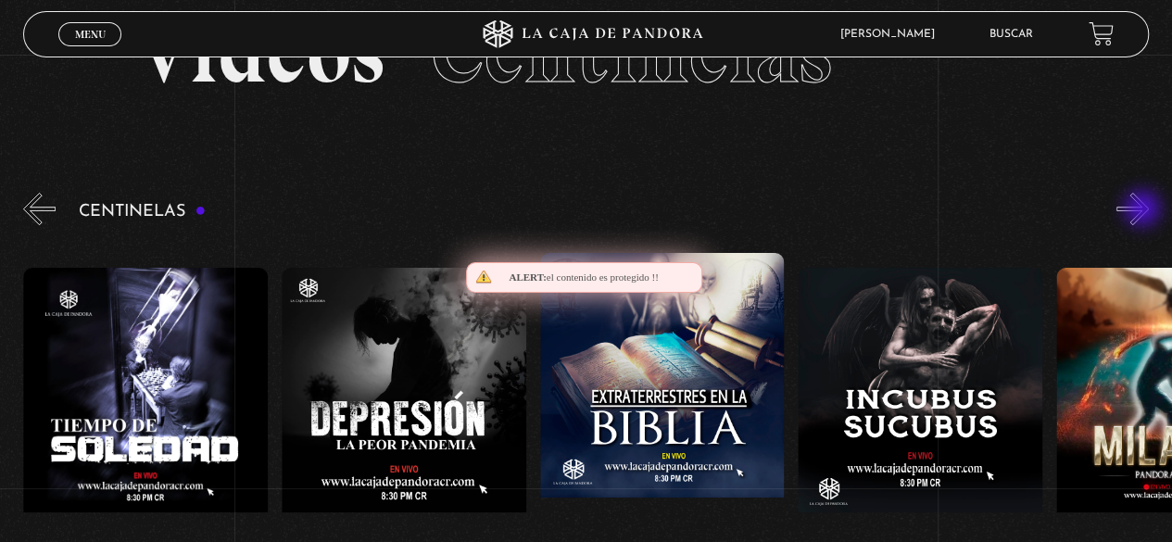
click at [1144, 210] on button "»" at bounding box center [1132, 209] width 32 height 32
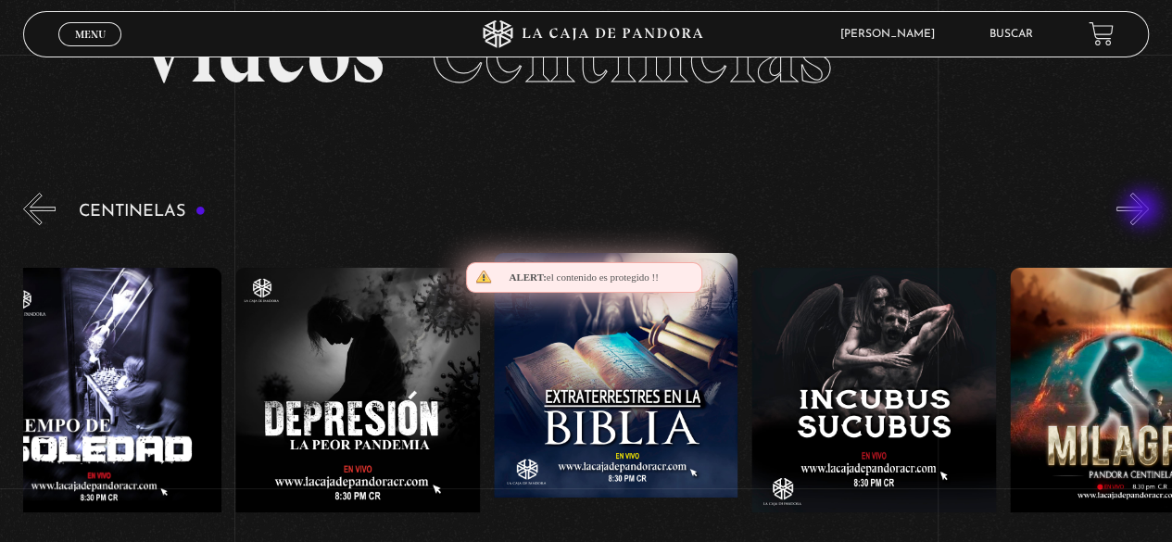
click at [1144, 210] on button "»" at bounding box center [1132, 209] width 32 height 32
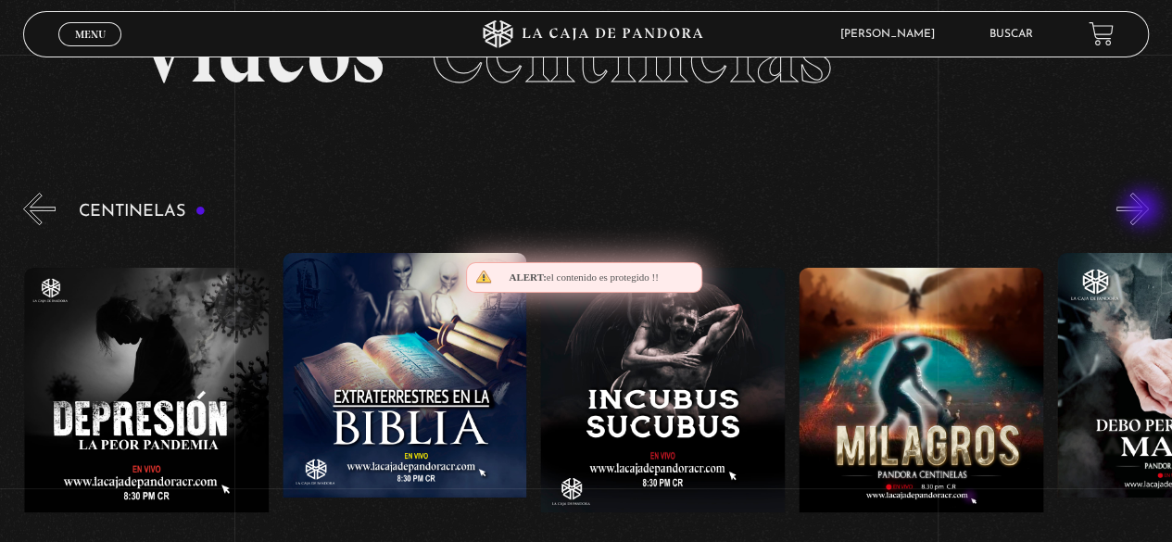
click at [1144, 210] on button "»" at bounding box center [1132, 209] width 32 height 32
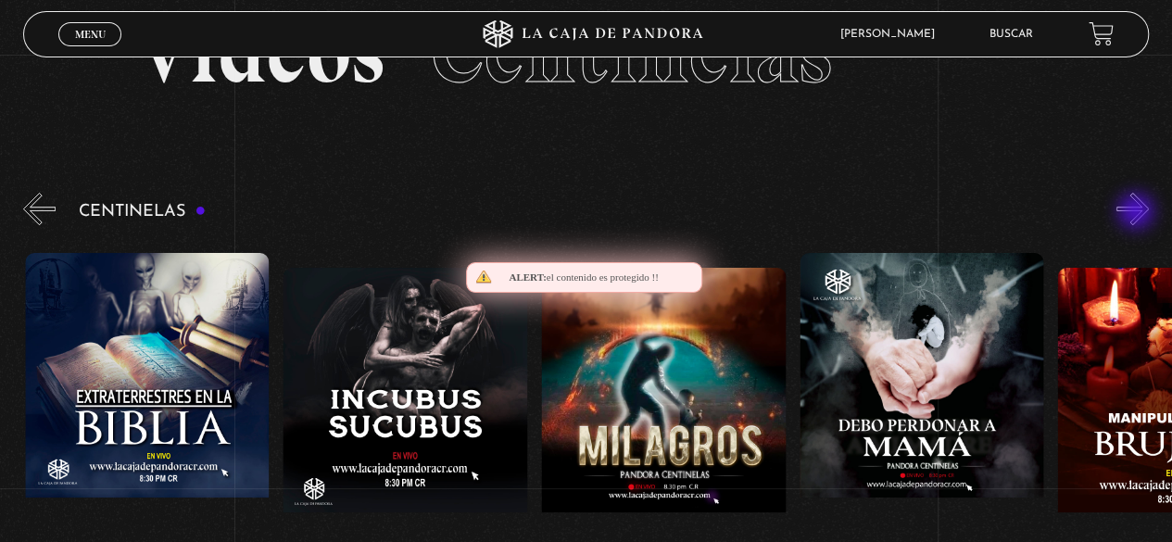
scroll to position [0, 8258]
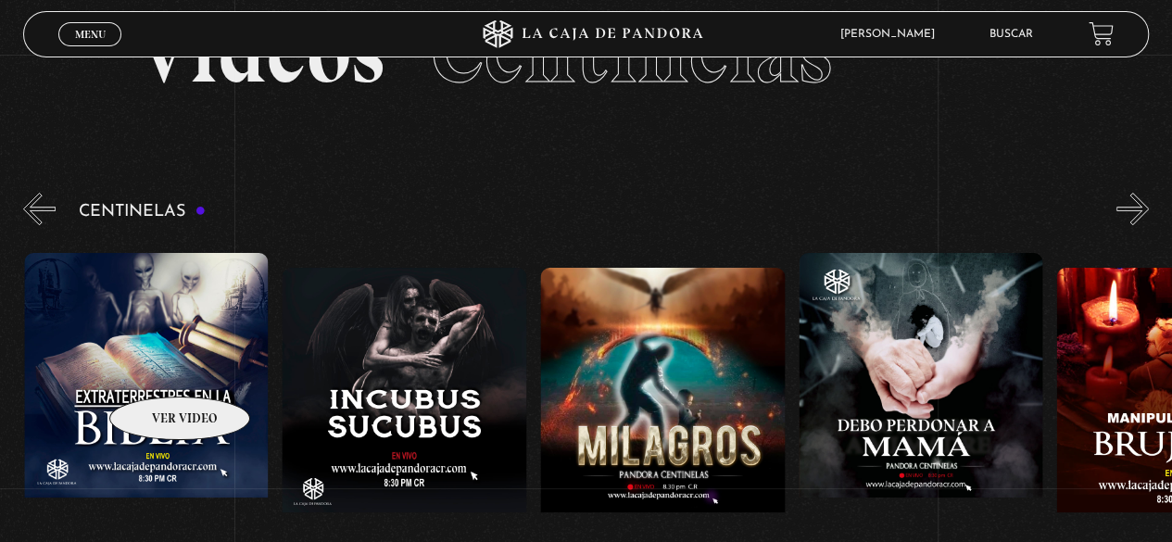
click at [156, 369] on figure at bounding box center [146, 419] width 245 height 333
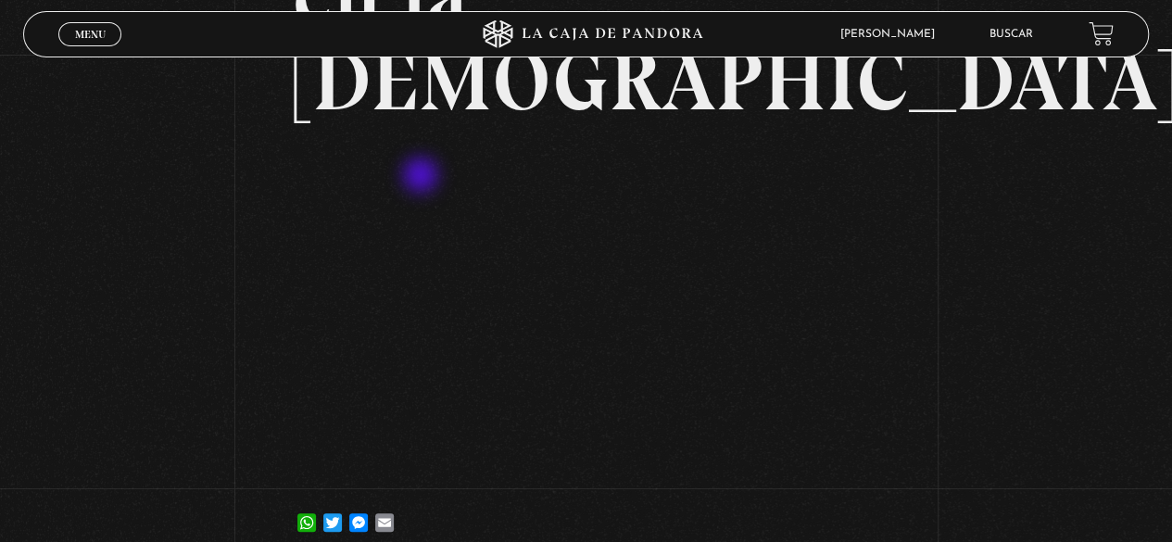
scroll to position [185, 0]
